Goal: Task Accomplishment & Management: Use online tool/utility

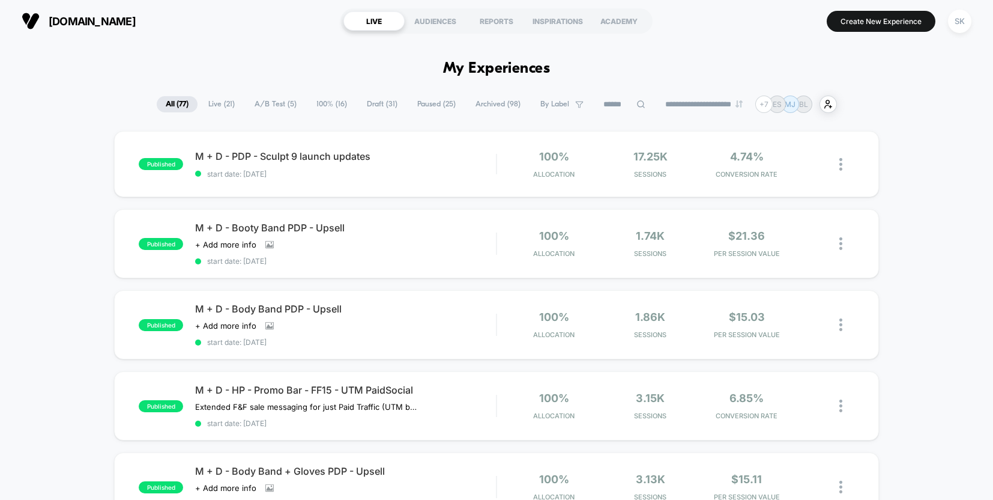
scroll to position [37, 0]
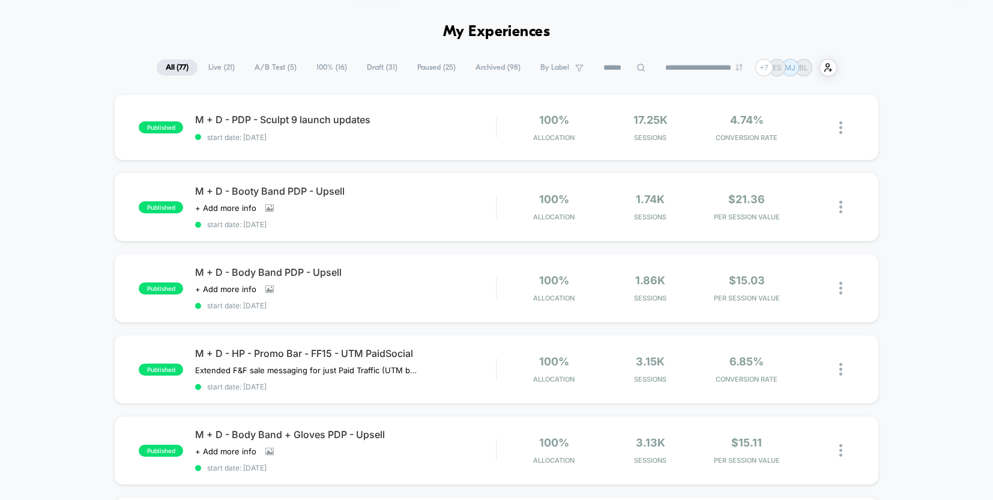
click at [330, 71] on span "100% ( 16 )" at bounding box center [331, 67] width 49 height 16
click at [458, 366] on div "M + D - HP - Promo Bar - FF15 - UTM PaidSocial Extended F&F sale messaging for …" at bounding box center [345, 369] width 301 height 44
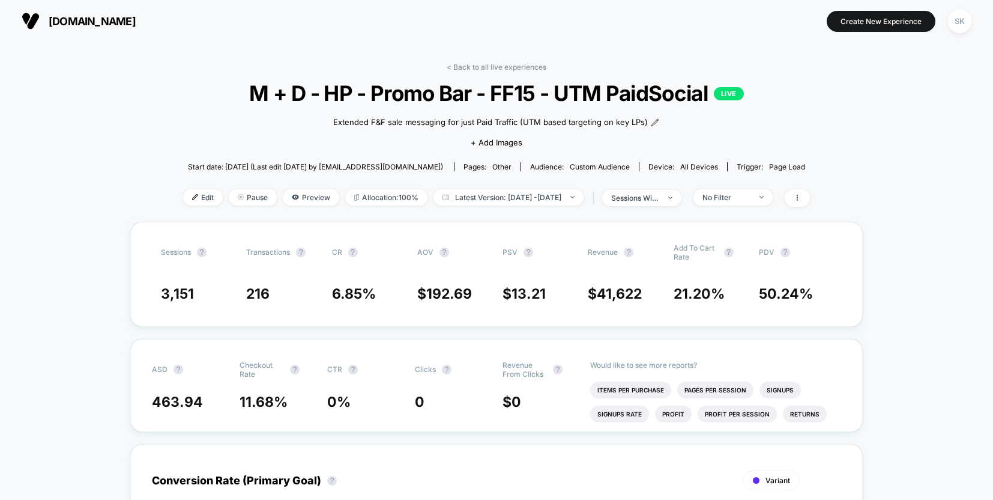
click at [183, 207] on div "< Back to all live experiences M + D - HP - Promo Bar - FF15 - UTM PaidSocial L…" at bounding box center [496, 141] width 627 height 159
click at [183, 197] on span "Edit" at bounding box center [203, 197] width 40 height 16
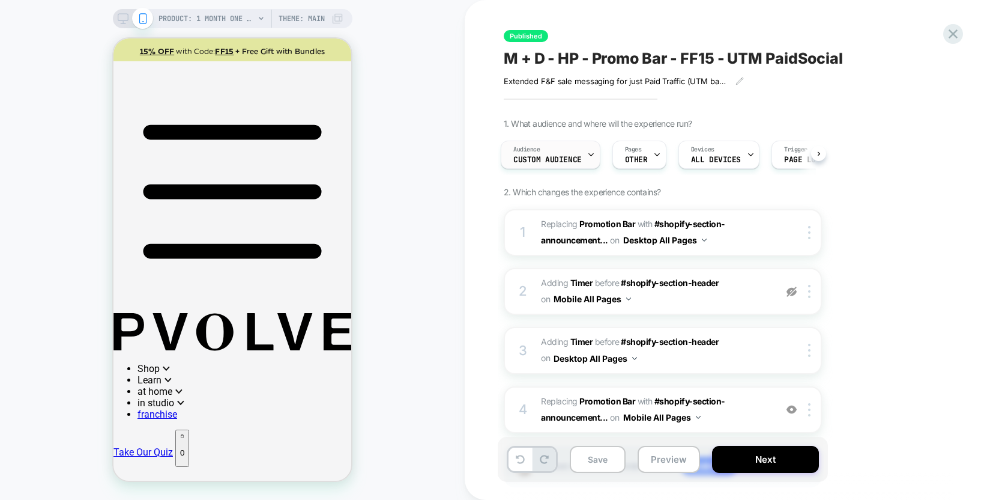
click at [575, 156] on span "Custom Audience" at bounding box center [547, 160] width 68 height 8
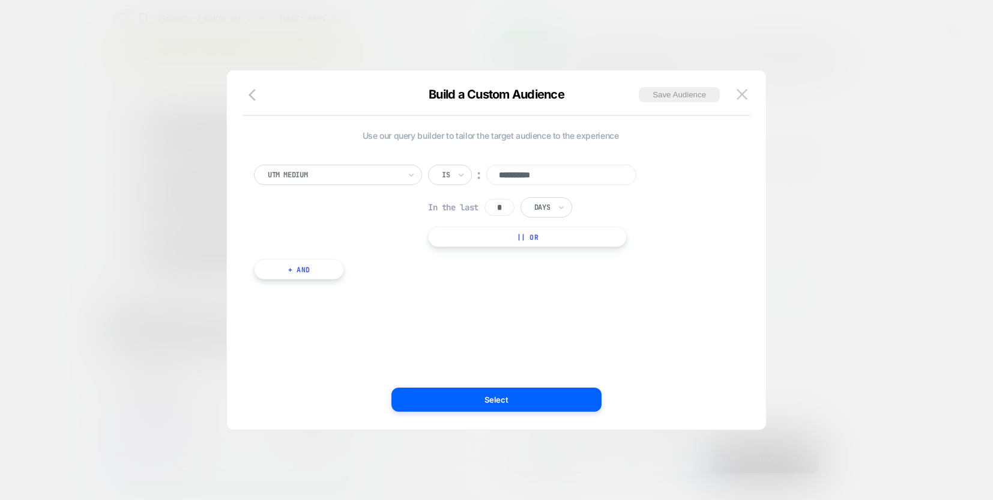
click at [297, 268] on button "+ And" at bounding box center [299, 269] width 90 height 20
click at [405, 282] on div at bounding box center [364, 281] width 132 height 11
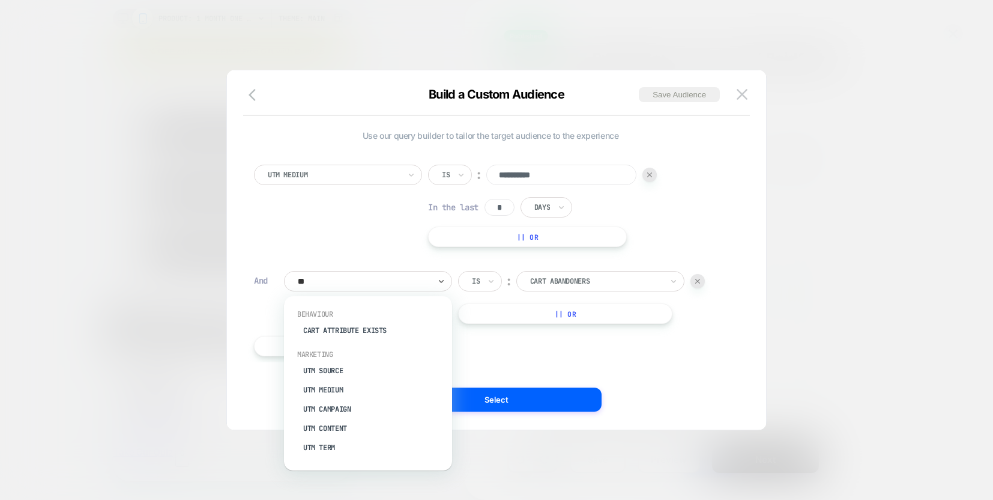
type input "***"
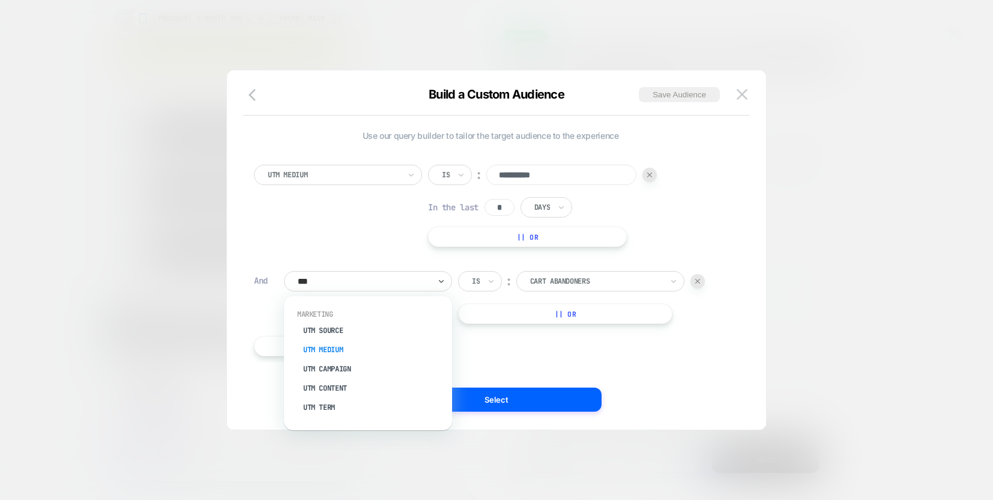
click at [364, 349] on div "UTM Medium" at bounding box center [374, 349] width 156 height 19
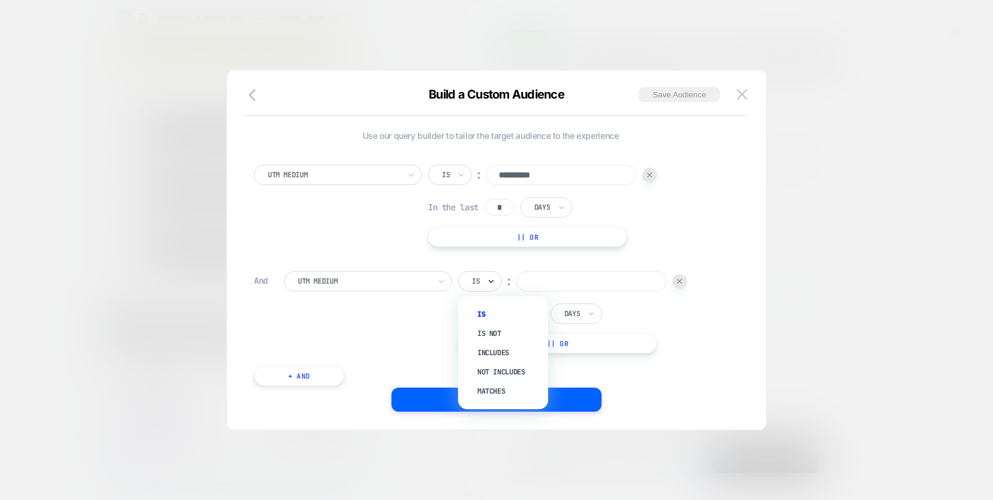
click at [491, 282] on icon at bounding box center [491, 281] width 5 height 3
click at [490, 286] on icon at bounding box center [491, 281] width 8 height 12
click at [492, 330] on div "Is not" at bounding box center [509, 333] width 78 height 19
click at [602, 277] on input at bounding box center [607, 281] width 150 height 20
click at [475, 284] on input "text" at bounding box center [474, 281] width 5 height 11
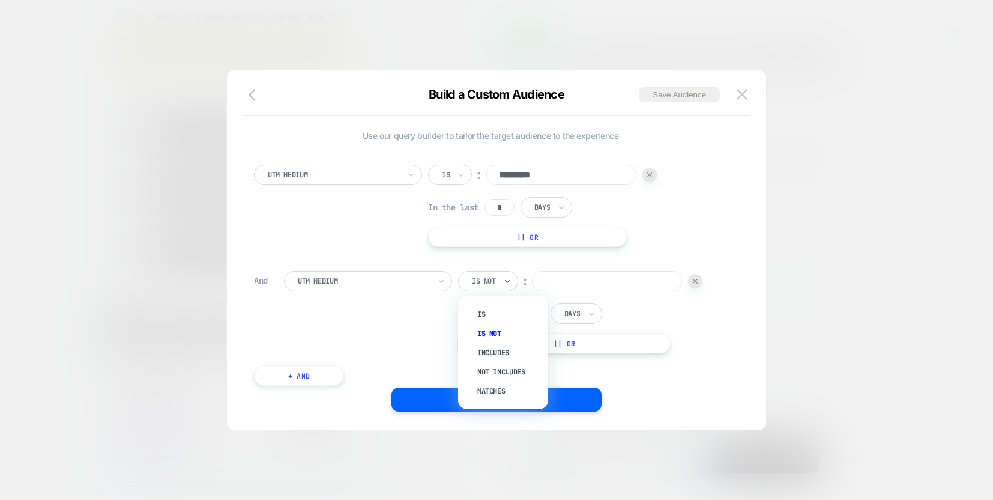
click at [594, 286] on input at bounding box center [607, 281] width 150 height 20
type input "*****"
drag, startPoint x: 584, startPoint y: 356, endPoint x: 578, endPoint y: 349, distance: 9.0
click at [581, 354] on div "**********" at bounding box center [490, 269] width 485 height 245
click at [576, 342] on button "|| Or" at bounding box center [564, 343] width 213 height 20
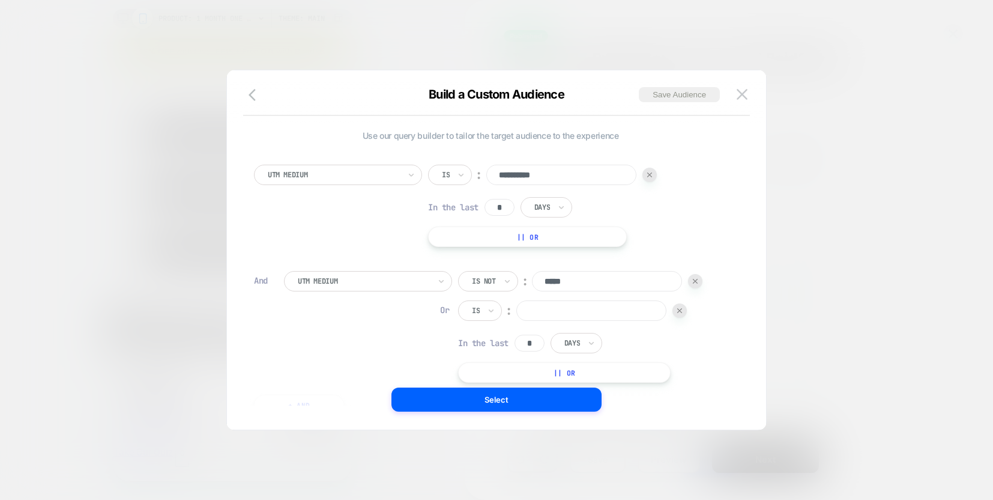
click at [484, 308] on div "Is" at bounding box center [480, 310] width 44 height 20
click at [495, 310] on div "Is" at bounding box center [480, 310] width 44 height 20
click at [500, 365] on div "Is not" at bounding box center [509, 362] width 78 height 19
click at [583, 315] on input at bounding box center [607, 310] width 150 height 20
click at [698, 312] on img at bounding box center [695, 310] width 5 height 5
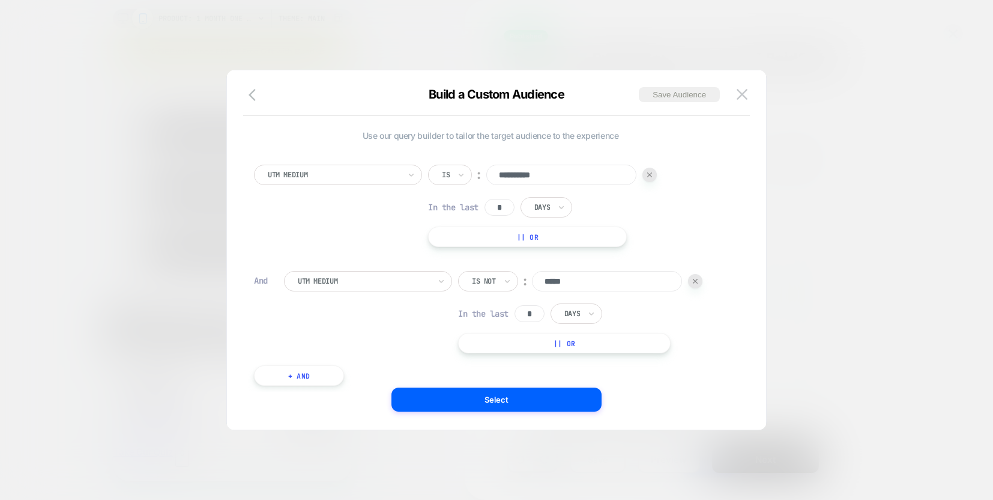
click at [297, 375] on button "+ And" at bounding box center [299, 375] width 90 height 20
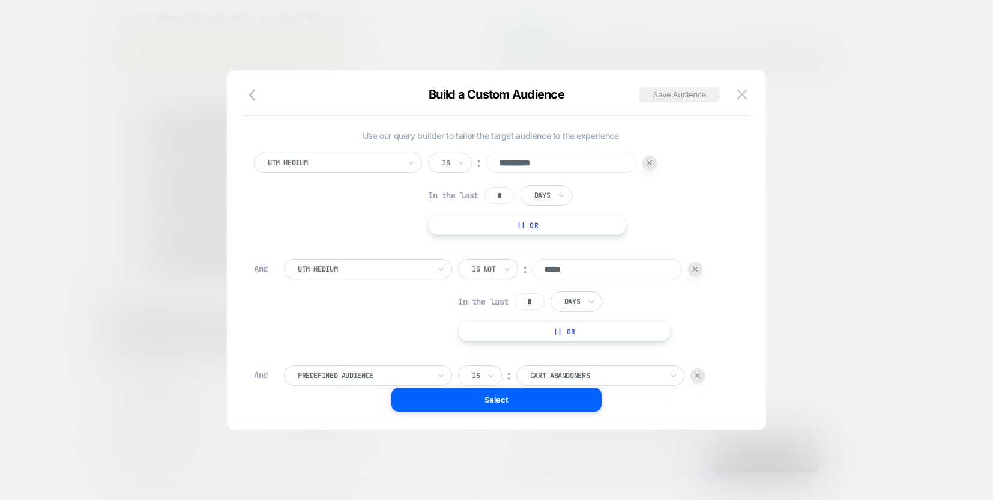
click at [364, 376] on div at bounding box center [364, 375] width 132 height 11
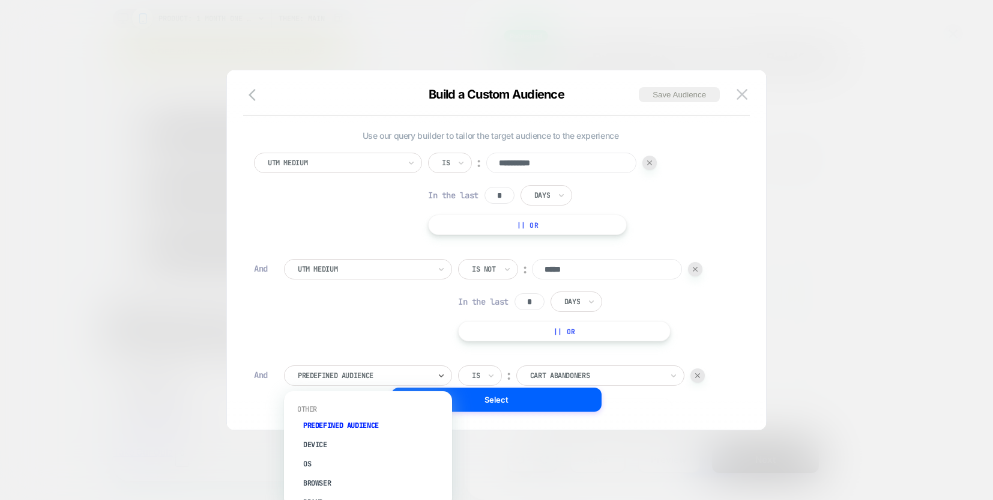
scroll to position [9, 0]
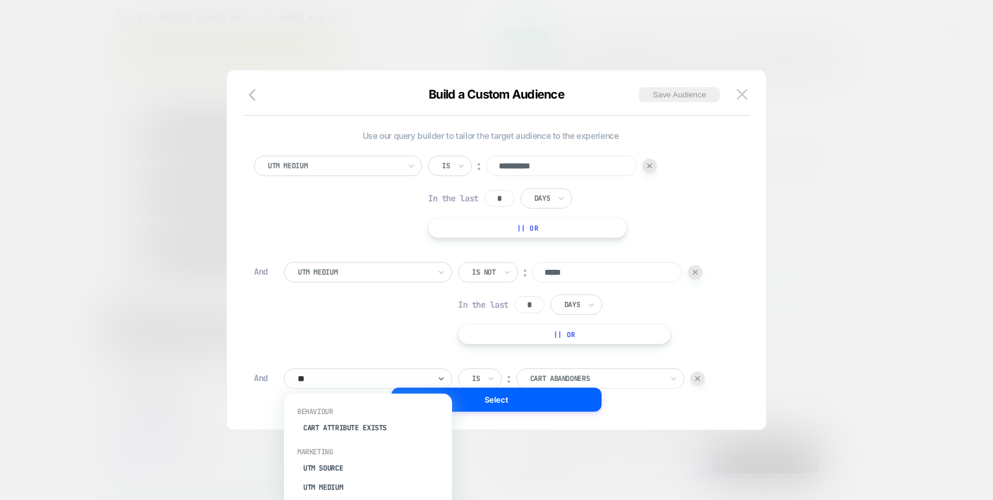
type input "***"
click at [370, 410] on div "UTM Source" at bounding box center [374, 409] width 156 height 19
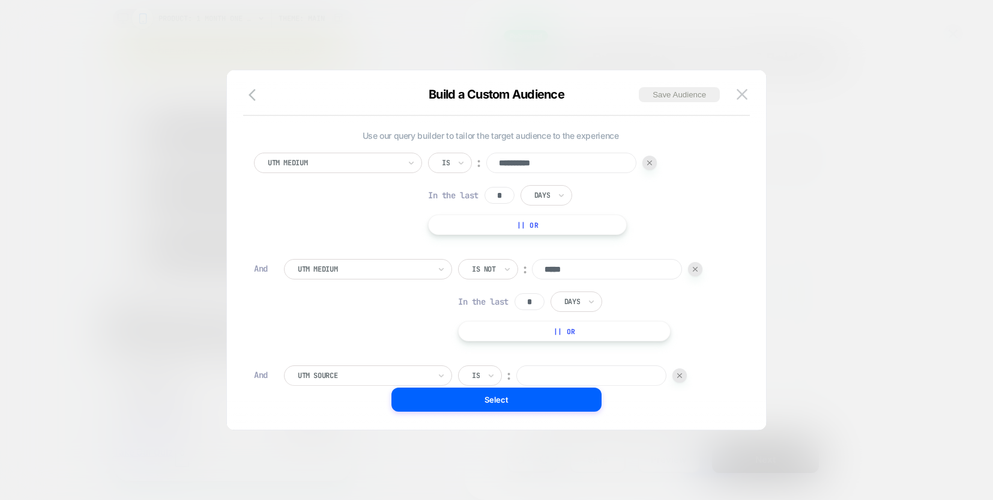
scroll to position [134, 0]
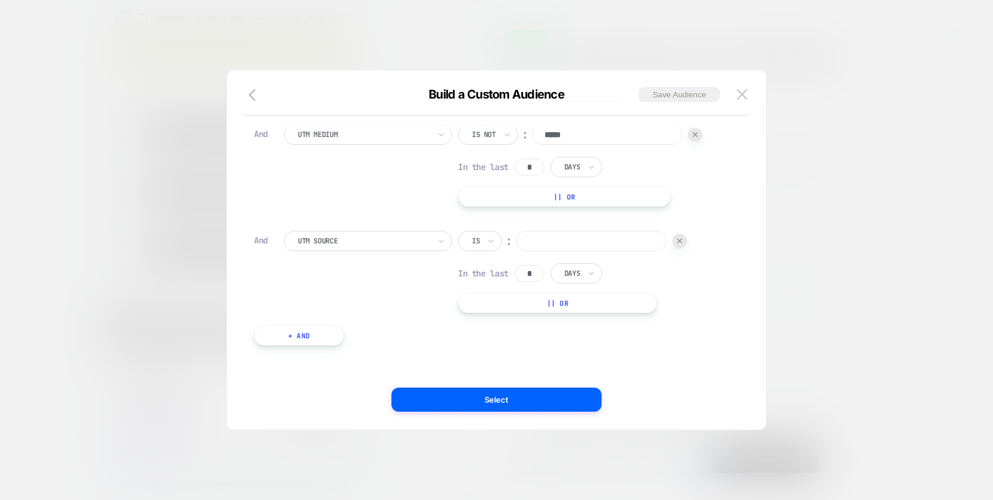
click at [492, 233] on div at bounding box center [491, 240] width 8 height 19
drag, startPoint x: 490, startPoint y: 290, endPoint x: 540, endPoint y: 247, distance: 66.0
click at [490, 290] on div "Is not" at bounding box center [509, 292] width 78 height 19
click at [558, 233] on input at bounding box center [607, 241] width 150 height 20
type input "*******"
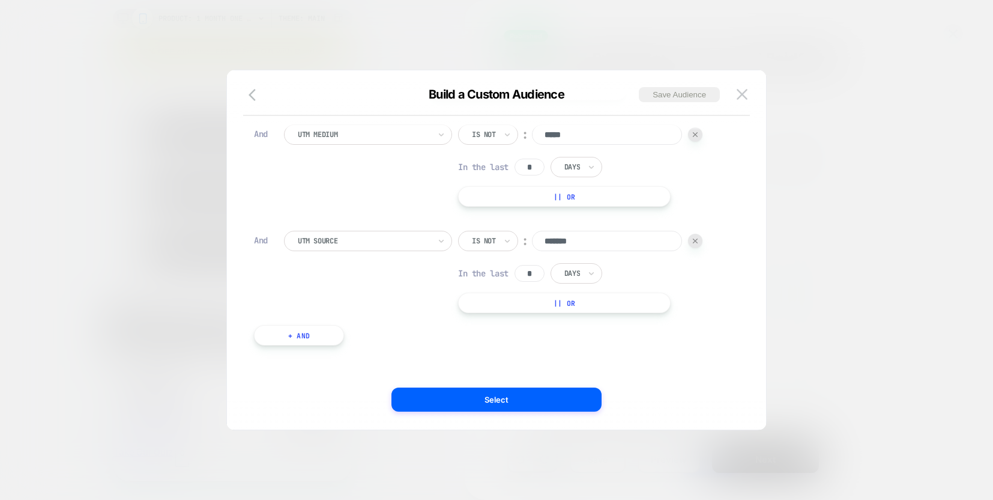
drag, startPoint x: 536, startPoint y: 166, endPoint x: 528, endPoint y: 166, distance: 7.8
click at [528, 166] on input "*" at bounding box center [530, 167] width 30 height 17
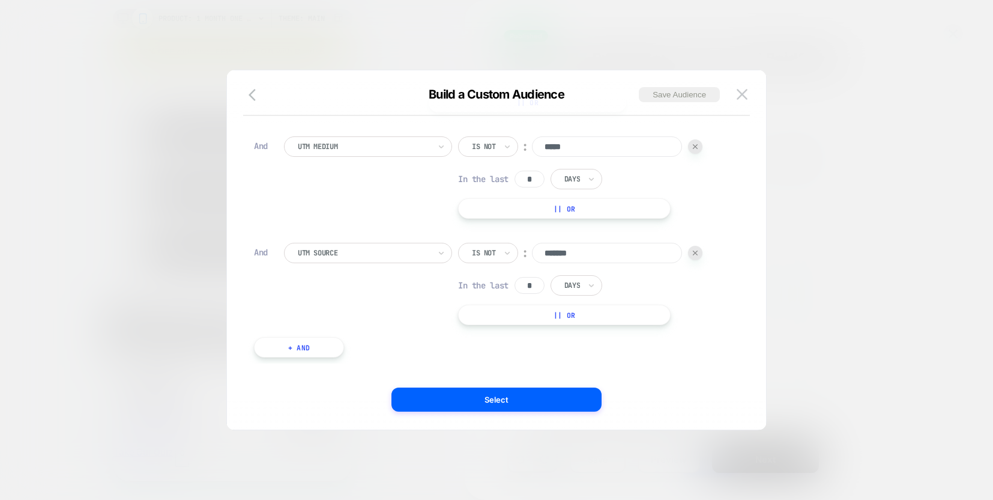
type input "*"
drag, startPoint x: 539, startPoint y: 286, endPoint x: 526, endPoint y: 285, distance: 12.7
click at [526, 285] on input "*" at bounding box center [530, 285] width 30 height 17
type input "*"
click at [548, 396] on button "Select" at bounding box center [496, 399] width 210 height 24
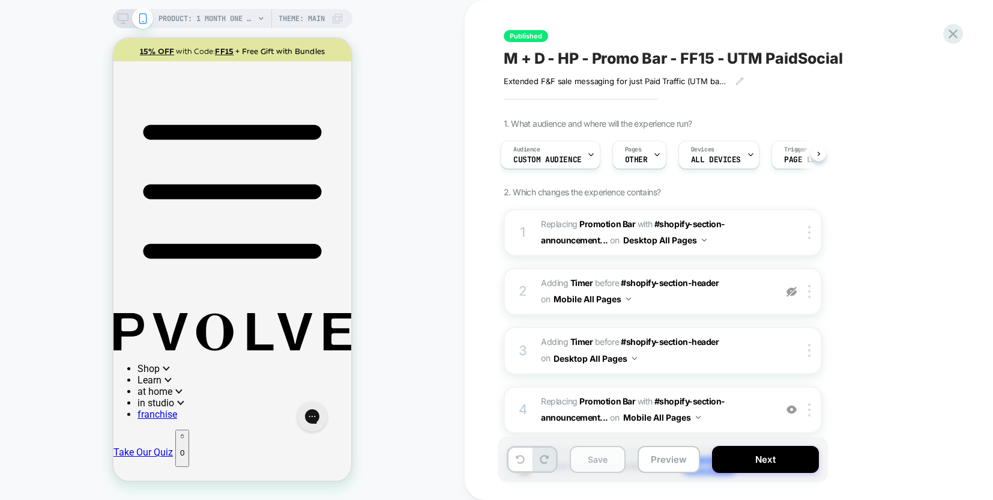
click at [597, 462] on button "Save" at bounding box center [598, 459] width 56 height 27
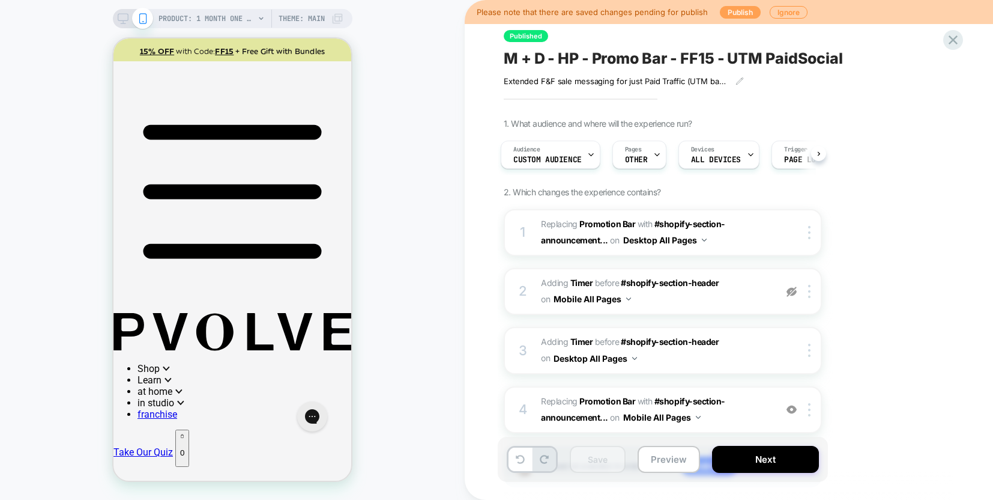
click at [729, 11] on button "Publish" at bounding box center [740, 12] width 41 height 13
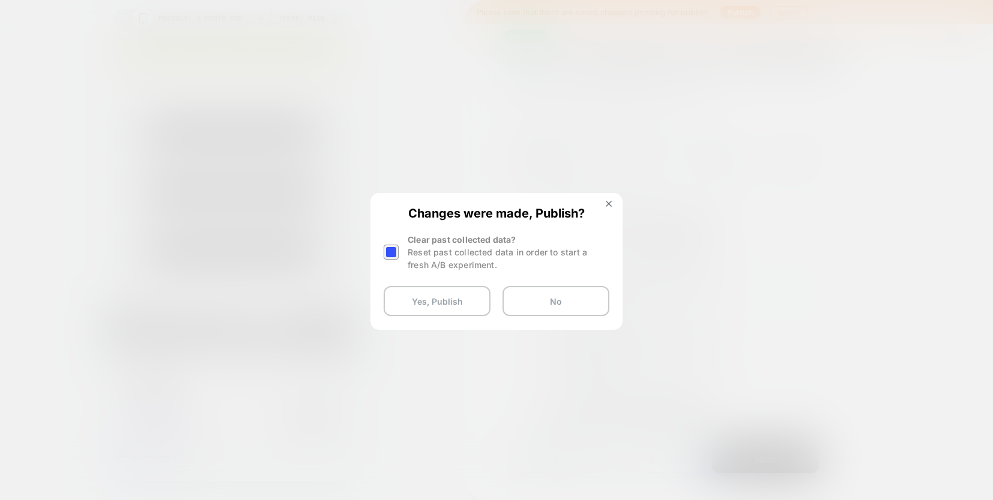
drag, startPoint x: 391, startPoint y: 250, endPoint x: 397, endPoint y: 283, distance: 33.0
click at [390, 250] on div at bounding box center [391, 251] width 15 height 15
click at [403, 293] on button "Yes, Publish" at bounding box center [437, 301] width 107 height 30
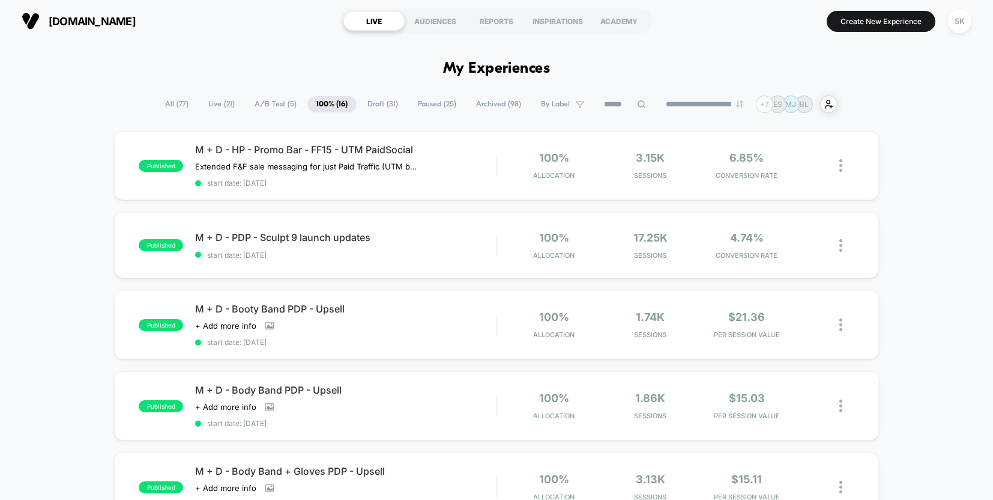
click at [268, 103] on span "A/B Test ( 5 )" at bounding box center [276, 104] width 60 height 16
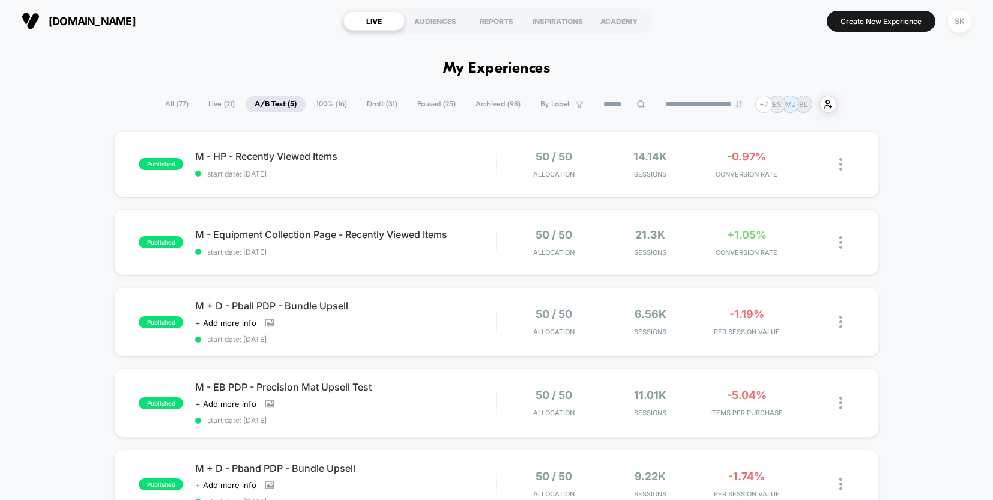
click at [422, 104] on span "Paused ( 25 )" at bounding box center [436, 104] width 56 height 16
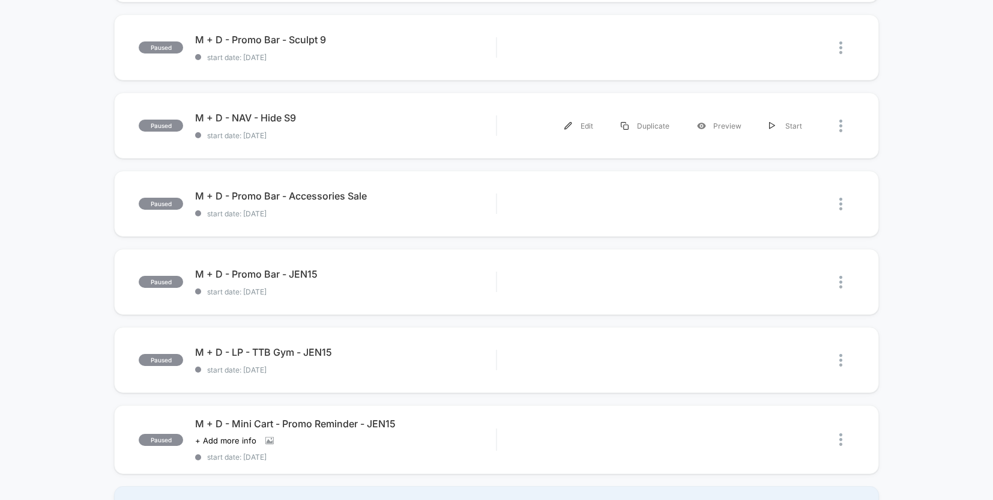
scroll to position [595, 0]
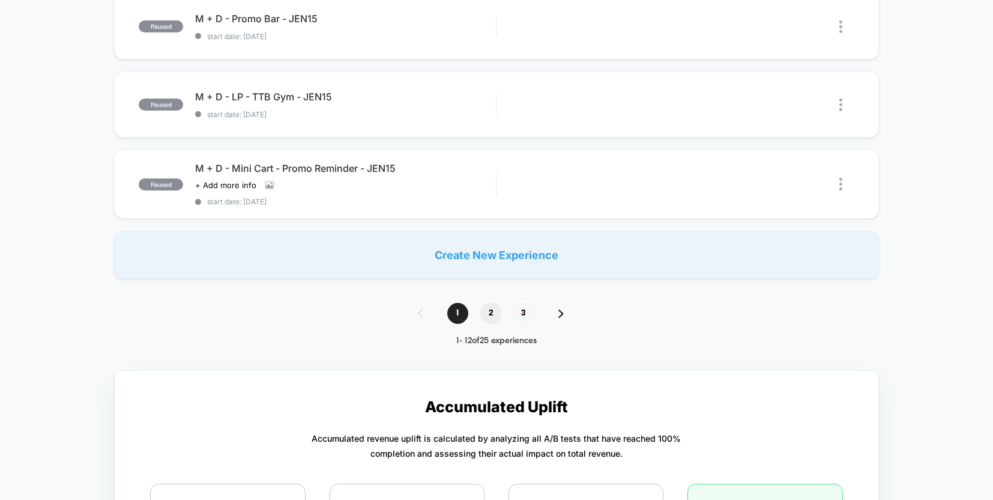
click at [489, 306] on span "2" at bounding box center [490, 313] width 21 height 21
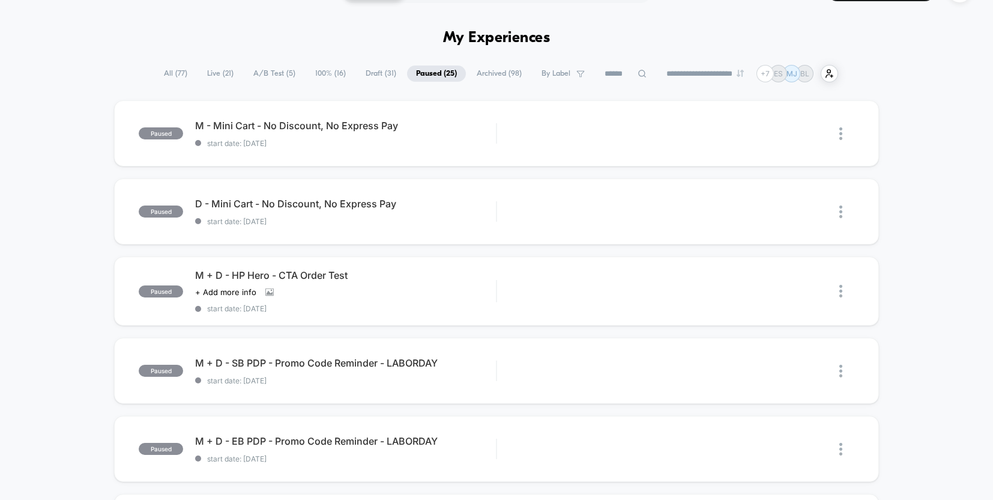
scroll to position [34, 0]
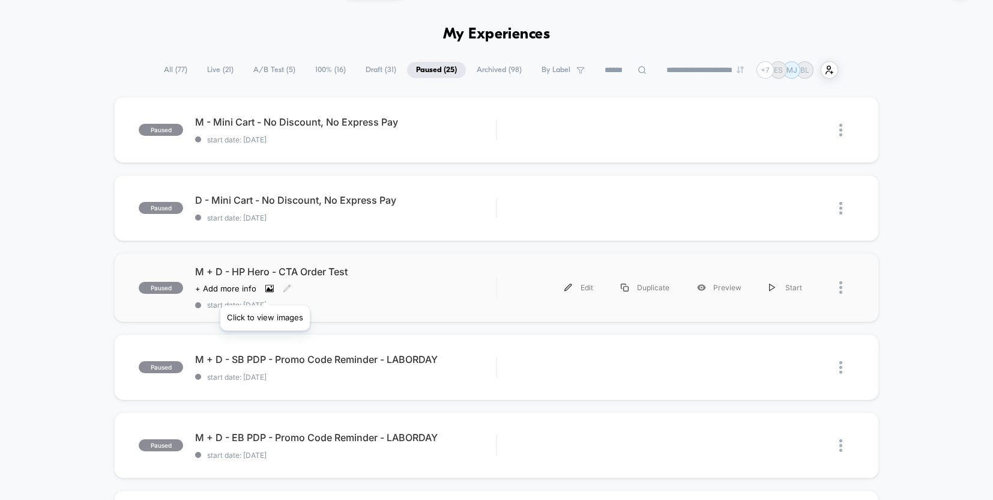
click at [267, 290] on icon at bounding box center [270, 288] width 7 height 4
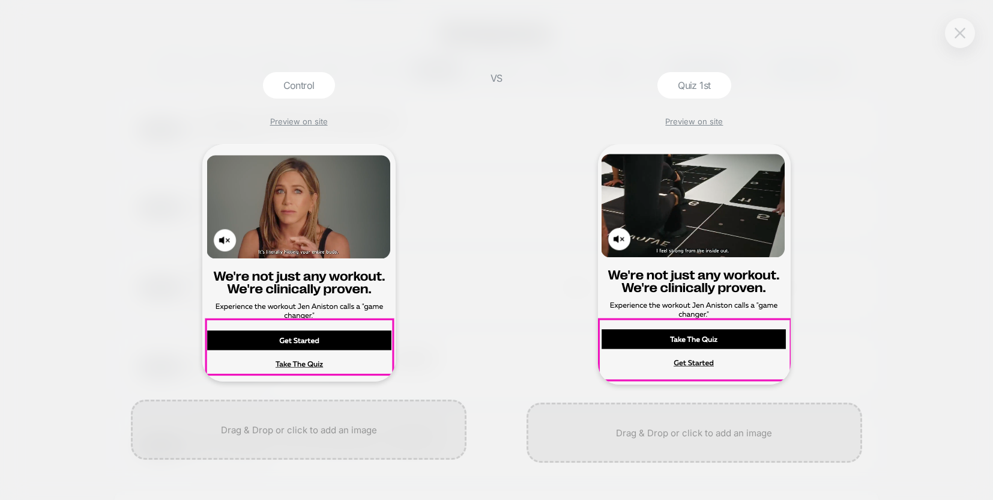
click at [958, 37] on img at bounding box center [960, 33] width 11 height 10
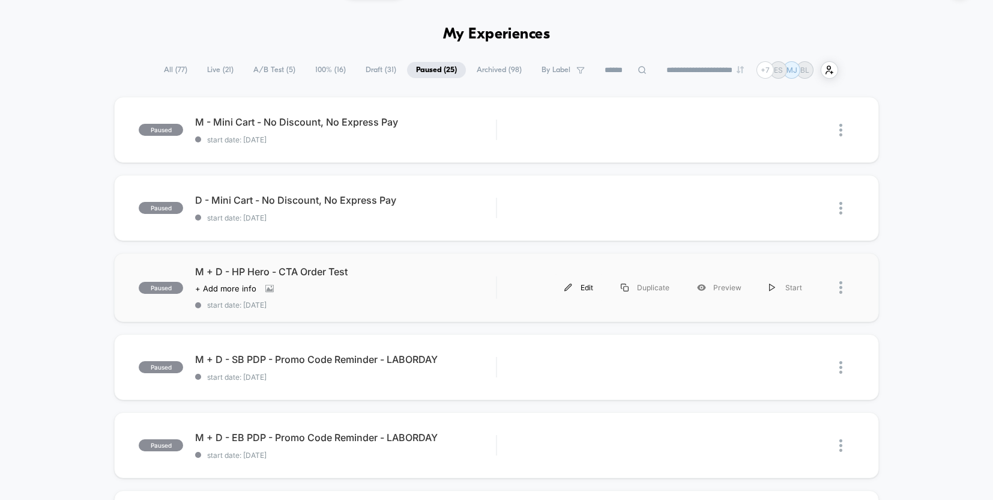
click at [579, 288] on div "Edit" at bounding box center [579, 287] width 56 height 27
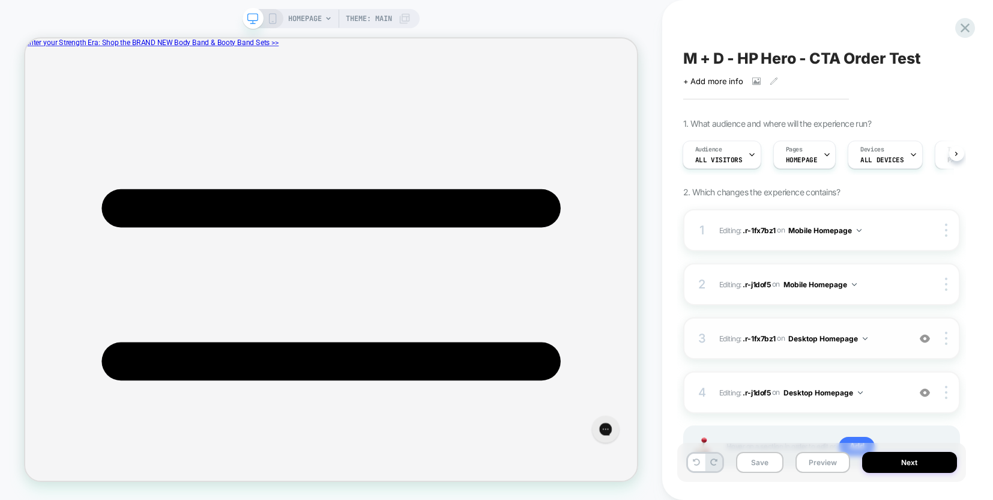
click at [927, 341] on img at bounding box center [925, 338] width 10 height 10
click at [926, 391] on img at bounding box center [925, 392] width 10 height 10
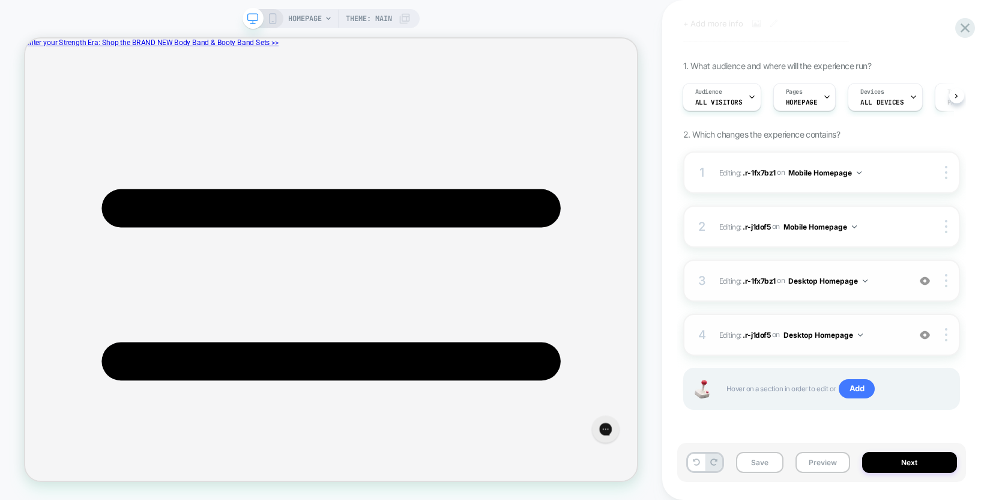
scroll to position [56, 0]
click at [274, 21] on icon at bounding box center [272, 18] width 11 height 11
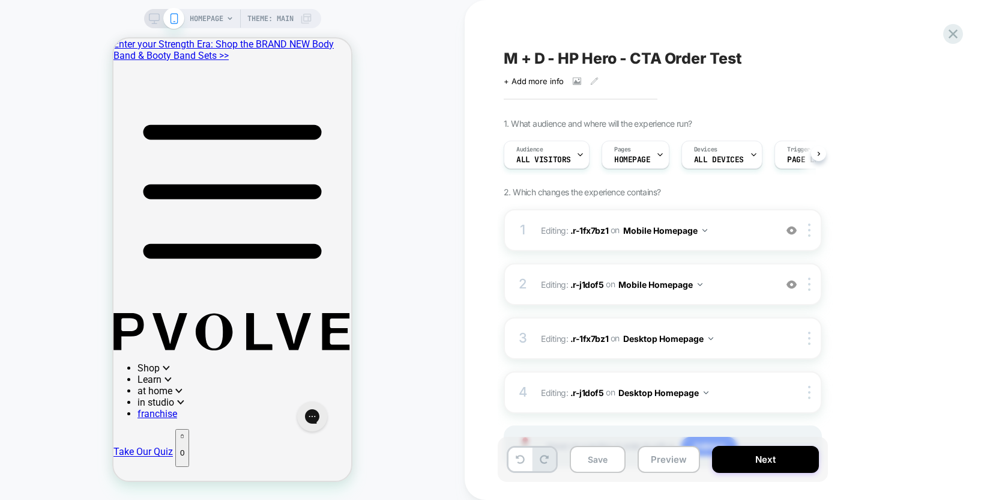
scroll to position [0, 1]
click at [790, 233] on img at bounding box center [792, 230] width 10 height 10
click at [795, 283] on img at bounding box center [792, 284] width 10 height 10
click at [793, 234] on img at bounding box center [792, 230] width 10 height 10
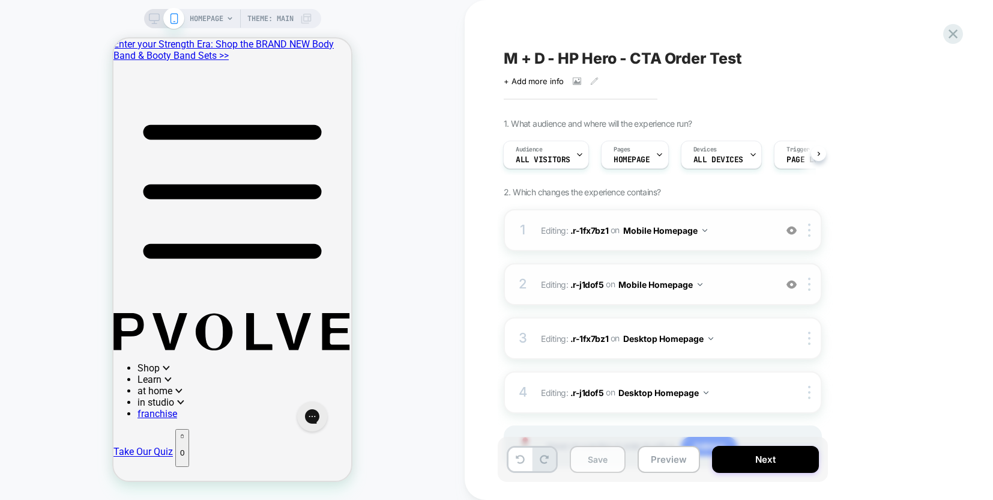
click at [617, 459] on button "Save" at bounding box center [598, 459] width 56 height 27
click at [745, 459] on button "Next" at bounding box center [765, 459] width 107 height 27
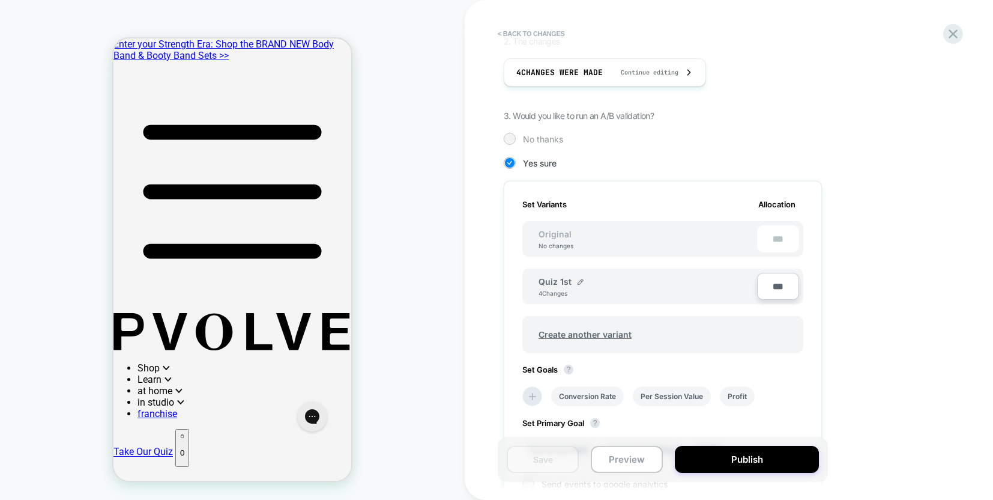
scroll to position [205, 0]
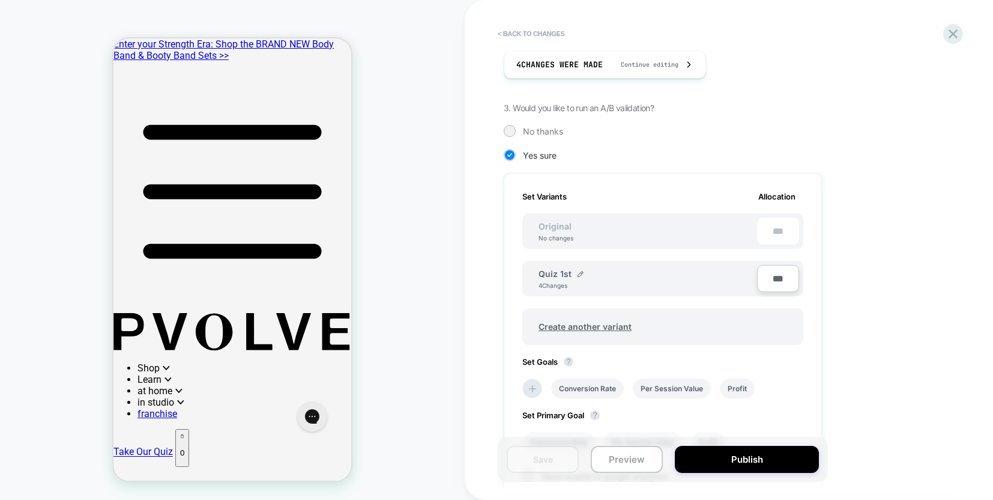
click at [557, 227] on span "Original" at bounding box center [555, 226] width 57 height 10
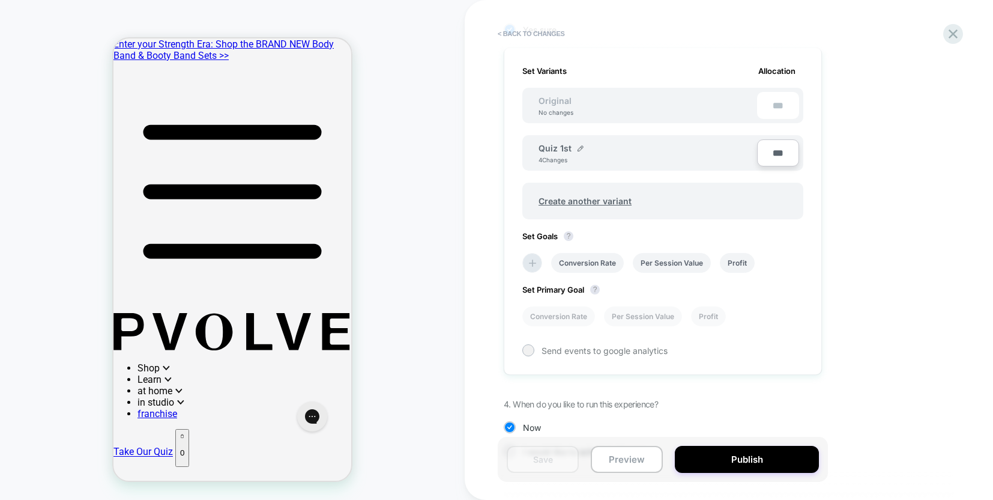
scroll to position [326, 0]
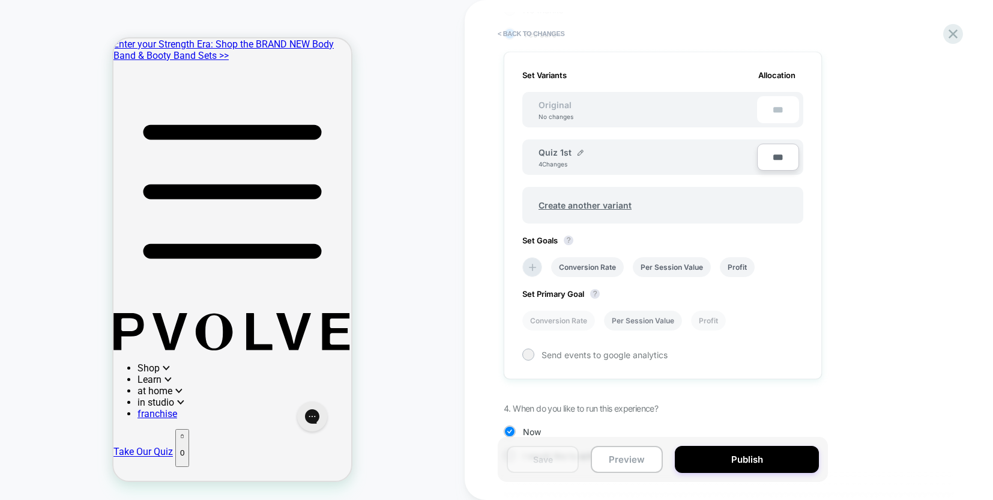
click at [647, 318] on li "Per Session Value" at bounding box center [643, 320] width 78 height 20
click at [612, 355] on span "Send events to google analytics" at bounding box center [605, 354] width 126 height 10
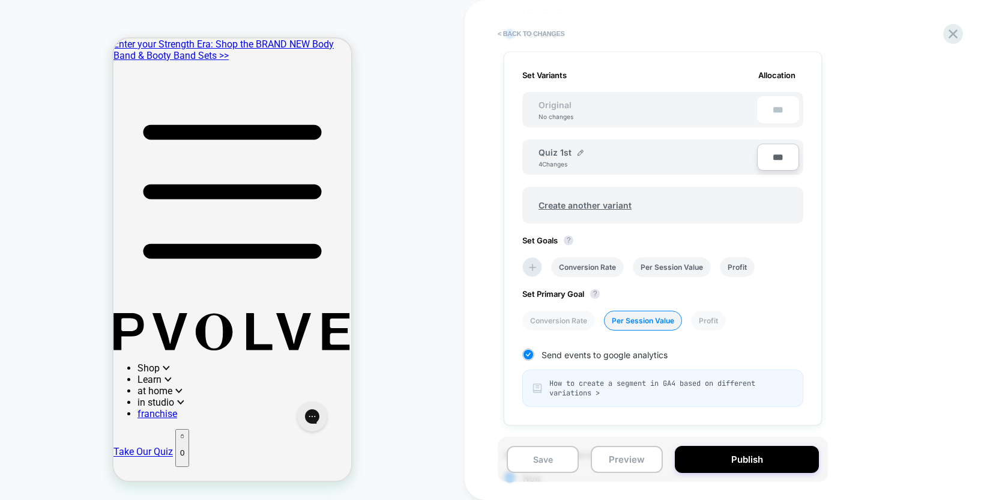
scroll to position [412, 0]
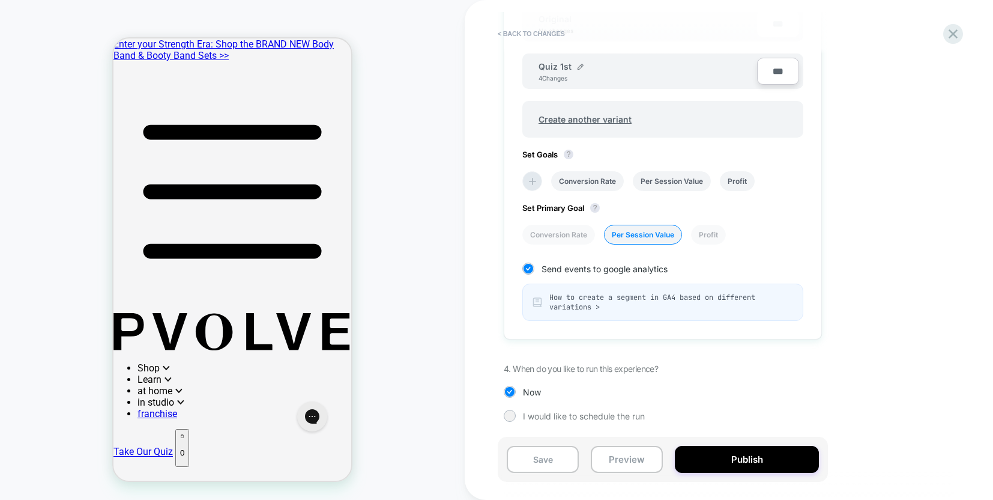
click at [759, 474] on div "Save Preview Publish" at bounding box center [663, 459] width 330 height 45
click at [751, 455] on button "Publish" at bounding box center [747, 459] width 144 height 27
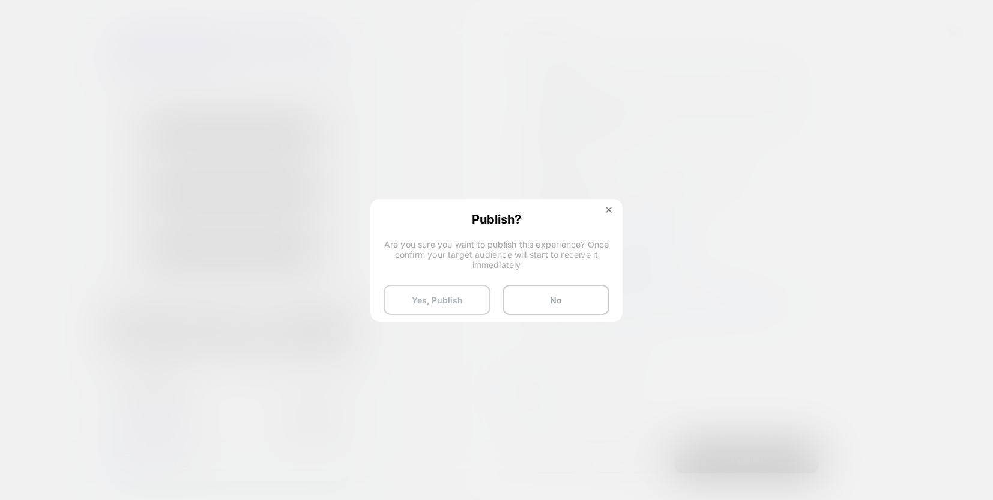
click at [434, 297] on button "Yes, Publish" at bounding box center [437, 300] width 107 height 30
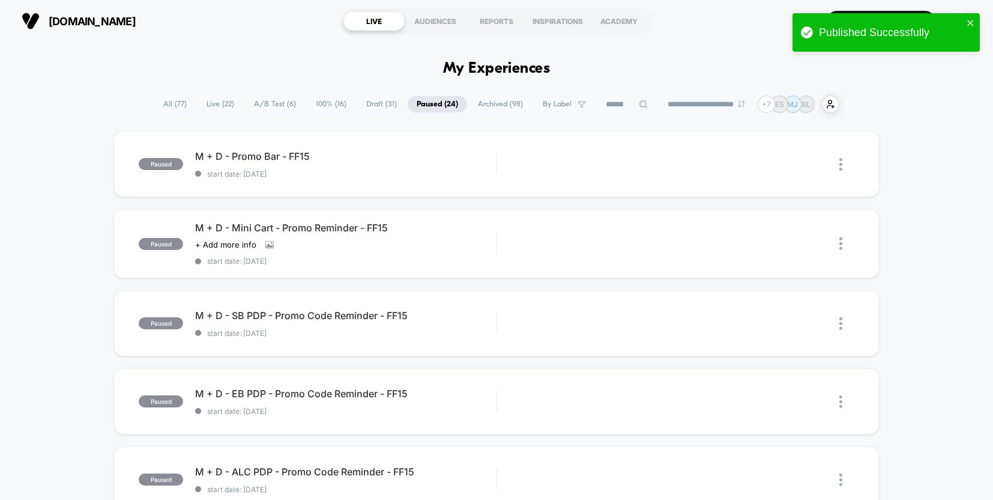
click at [272, 107] on span "A/B Test ( 6 )" at bounding box center [275, 104] width 60 height 16
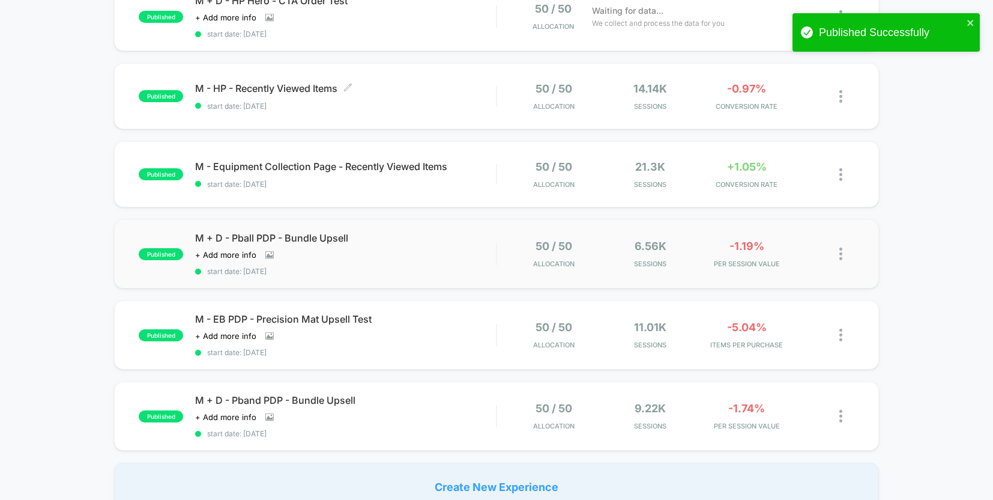
scroll to position [150, 0]
